Goal: Task Accomplishment & Management: Manage account settings

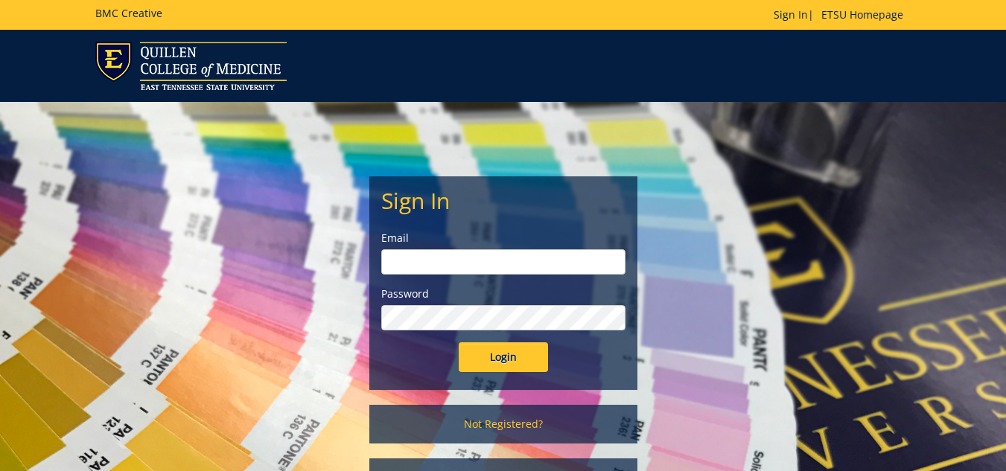
type input "[EMAIL_ADDRESS][DOMAIN_NAME]"
drag, startPoint x: 504, startPoint y: 356, endPoint x: 853, endPoint y: 228, distance: 371.8
click at [853, 228] on div "Sign In Email [EMAIL_ADDRESS][DOMAIN_NAME] Password Login Not Registered? Forgo…" at bounding box center [503, 307] width 871 height 410
click at [502, 360] on input "Login" at bounding box center [502, 357] width 89 height 30
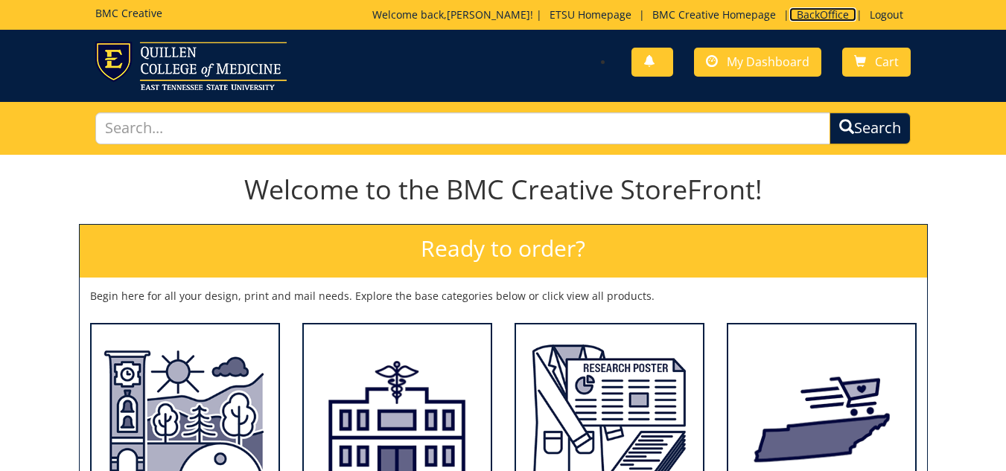
click at [816, 13] on link "BackOffice" at bounding box center [822, 14] width 67 height 14
